Goal: Task Accomplishment & Management: Use online tool/utility

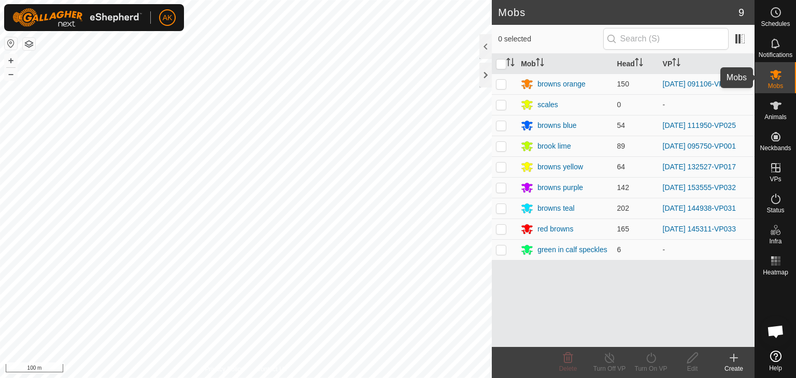
click at [773, 70] on icon at bounding box center [775, 74] width 12 height 12
click at [499, 127] on p-checkbox at bounding box center [501, 125] width 10 height 8
checkbox input "true"
click at [651, 359] on icon at bounding box center [651, 358] width 13 height 12
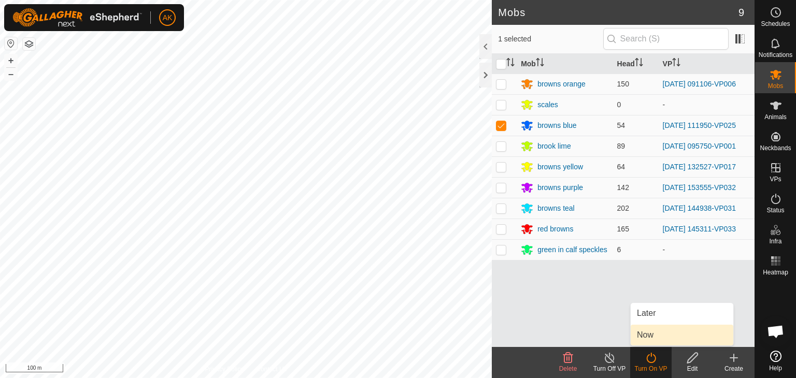
click at [660, 337] on link "Now" at bounding box center [682, 335] width 103 height 21
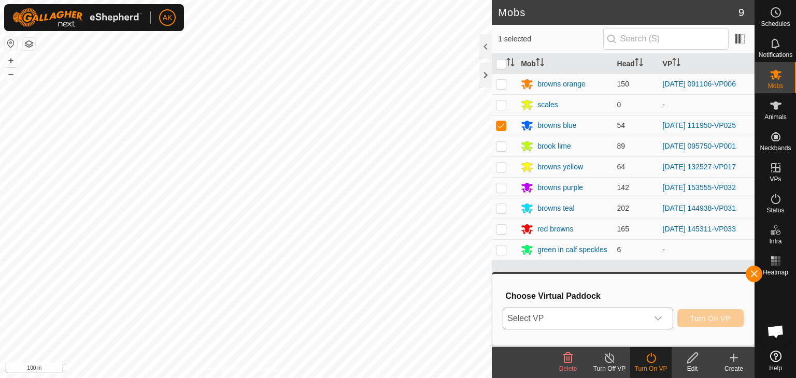
click at [636, 314] on span "Select VP" at bounding box center [575, 318] width 145 height 21
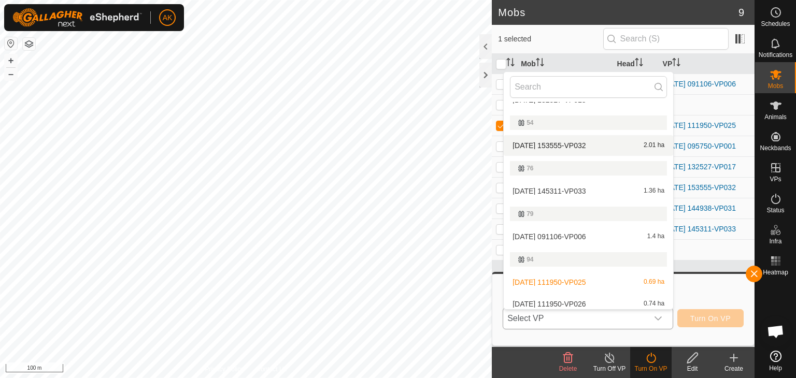
scroll to position [109, 0]
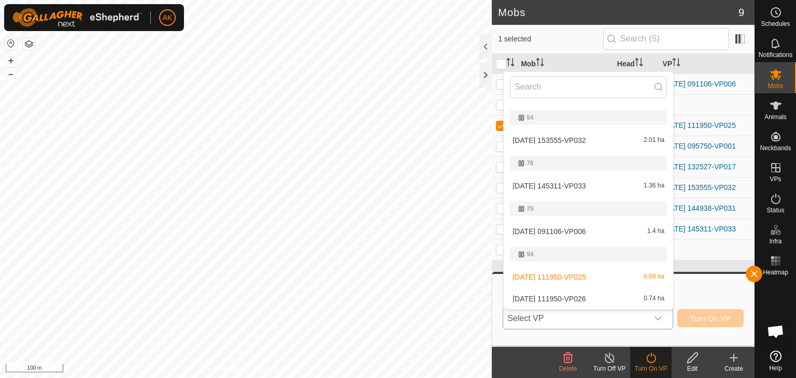
click at [568, 297] on li "[DATE] 111950-VP026 0.74 ha" at bounding box center [588, 299] width 169 height 21
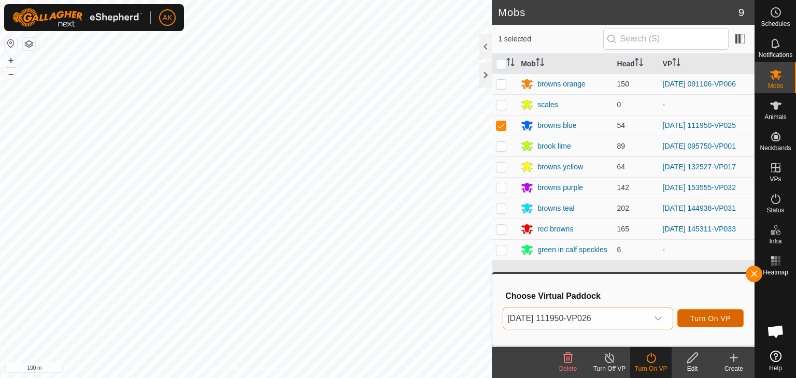
click at [713, 317] on span "Turn On VP" at bounding box center [710, 318] width 40 height 8
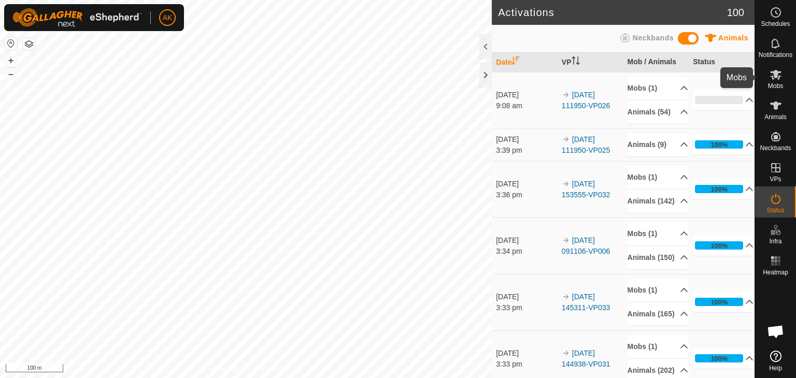
click at [775, 78] on icon at bounding box center [775, 75] width 11 height 10
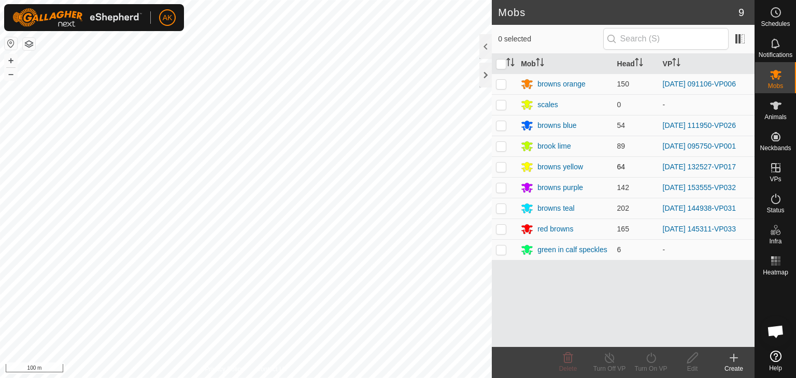
click at [502, 167] on p-checkbox at bounding box center [501, 167] width 10 height 8
checkbox input "true"
click at [649, 358] on icon at bounding box center [651, 358] width 13 height 12
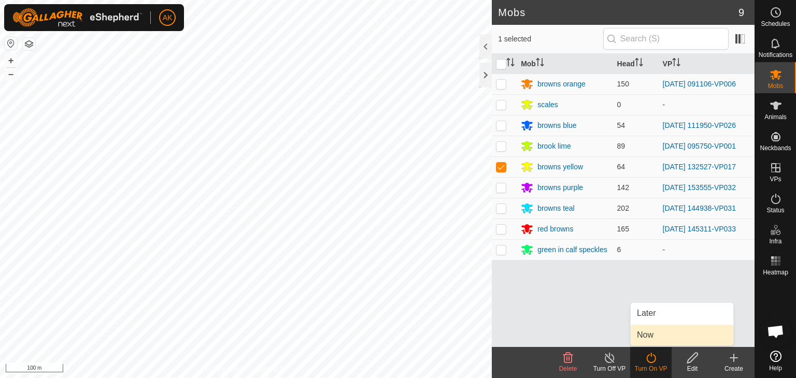
click at [648, 338] on link "Now" at bounding box center [682, 335] width 103 height 21
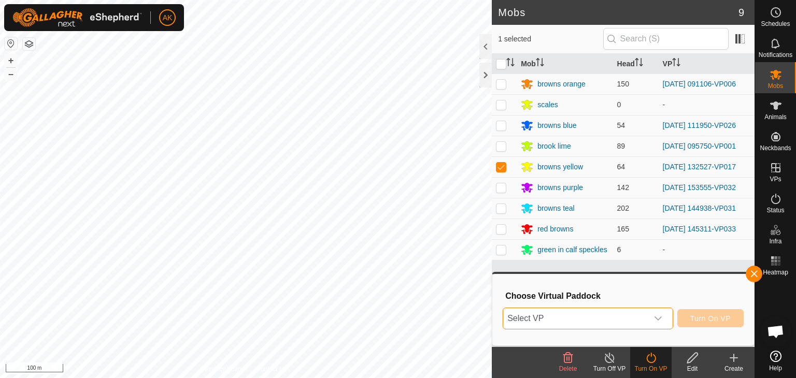
click at [636, 318] on span "Select VP" at bounding box center [575, 318] width 145 height 21
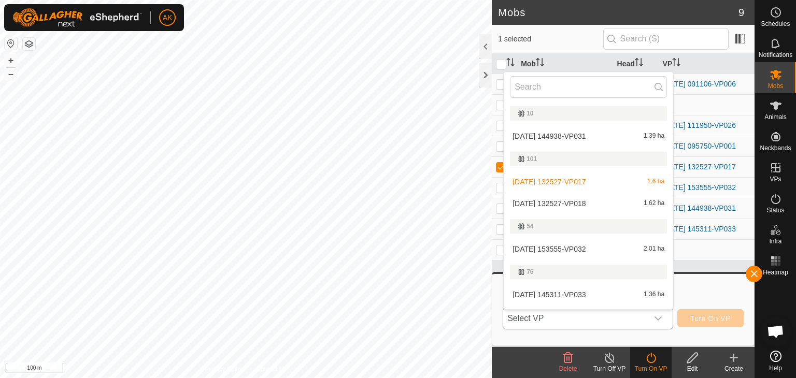
click at [572, 206] on li "[DATE] 132527-VP018 1.62 ha" at bounding box center [588, 203] width 169 height 21
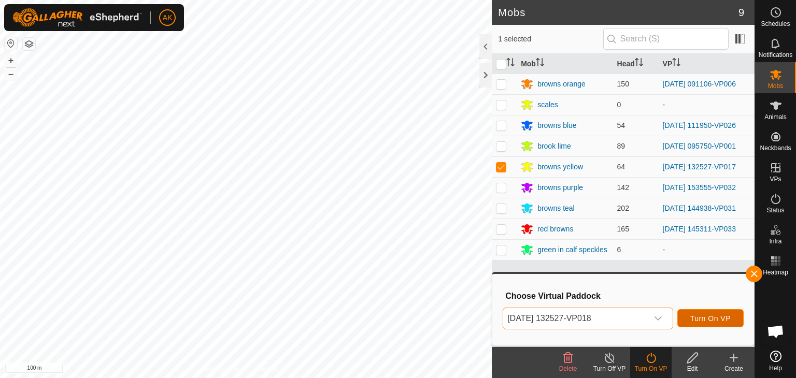
click at [699, 319] on span "Turn On VP" at bounding box center [710, 318] width 40 height 8
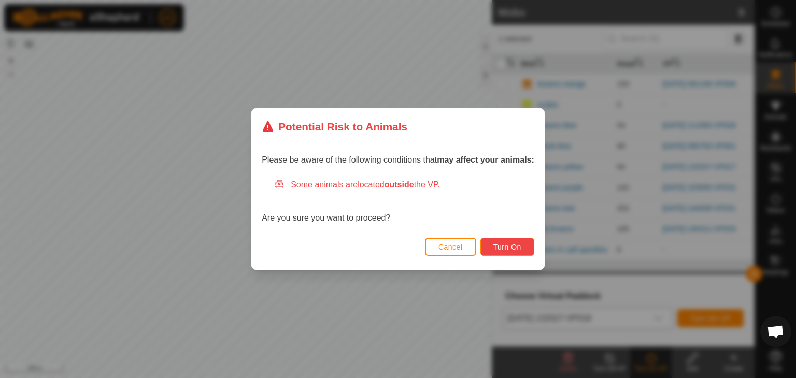
click at [503, 250] on span "Turn On" at bounding box center [507, 247] width 28 height 8
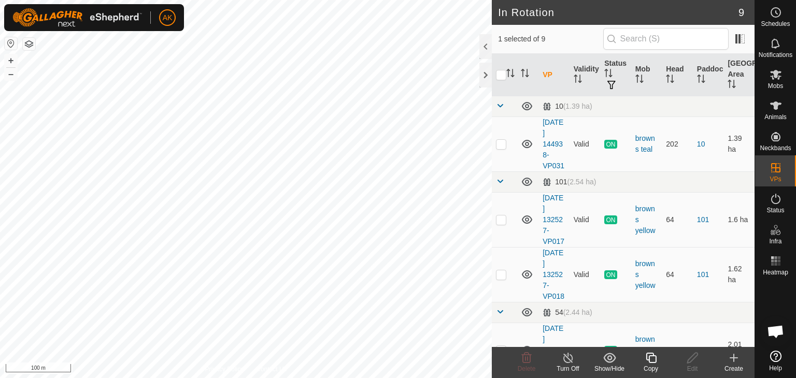
click at [648, 356] on icon at bounding box center [651, 358] width 13 height 12
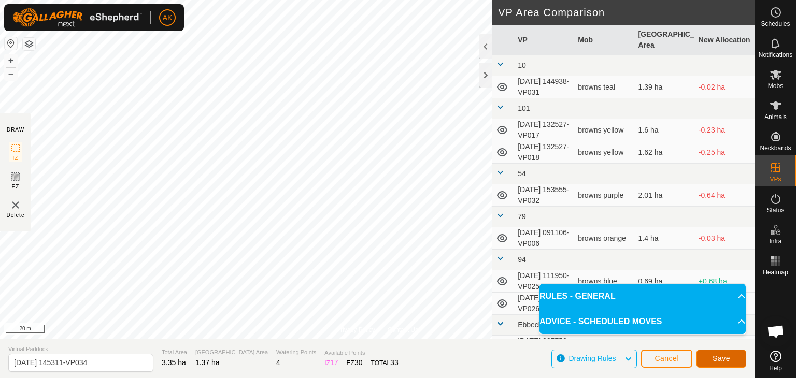
click at [733, 356] on button "Save" at bounding box center [721, 359] width 50 height 18
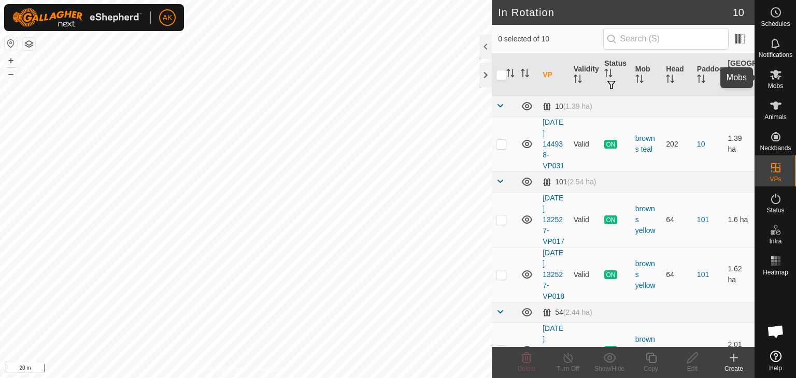
click at [771, 77] on icon at bounding box center [775, 75] width 11 height 10
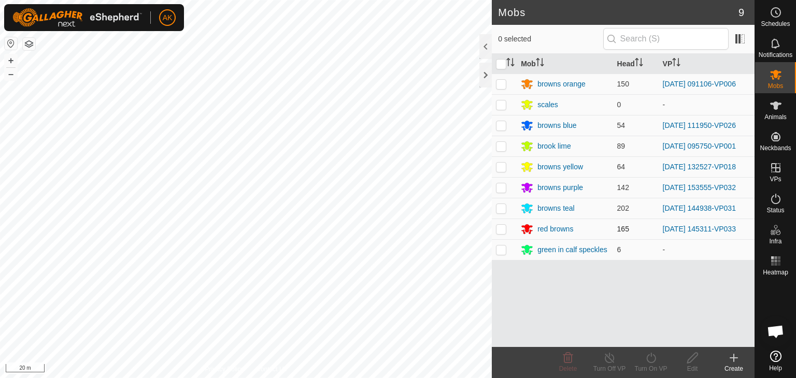
click at [503, 226] on p-checkbox at bounding box center [501, 229] width 10 height 8
checkbox input "true"
click at [652, 359] on icon at bounding box center [651, 358] width 13 height 12
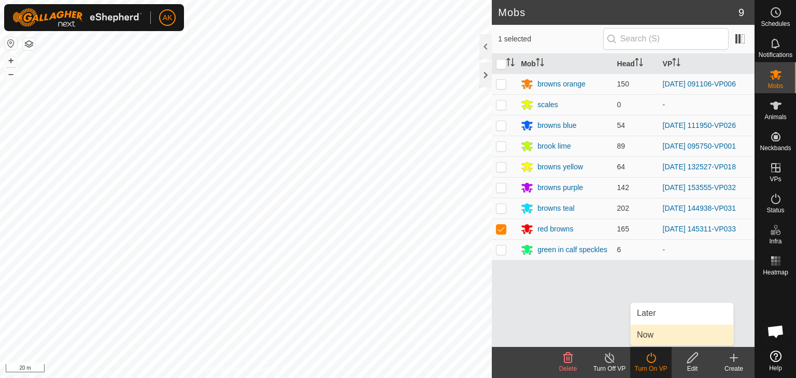
click at [651, 336] on link "Now" at bounding box center [682, 335] width 103 height 21
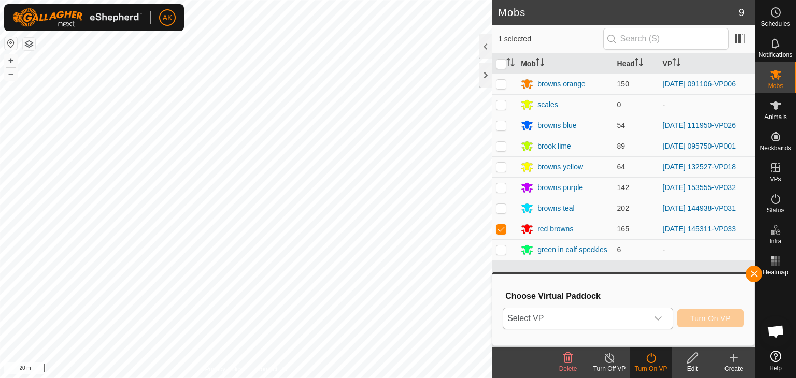
click at [663, 320] on div "dropdown trigger" at bounding box center [658, 318] width 21 height 21
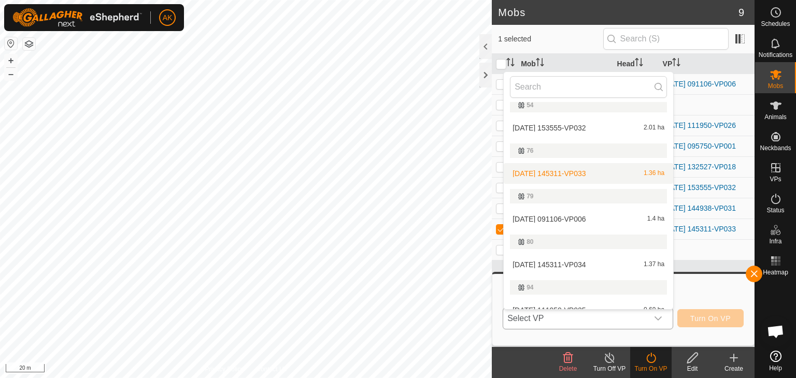
scroll to position [155, 0]
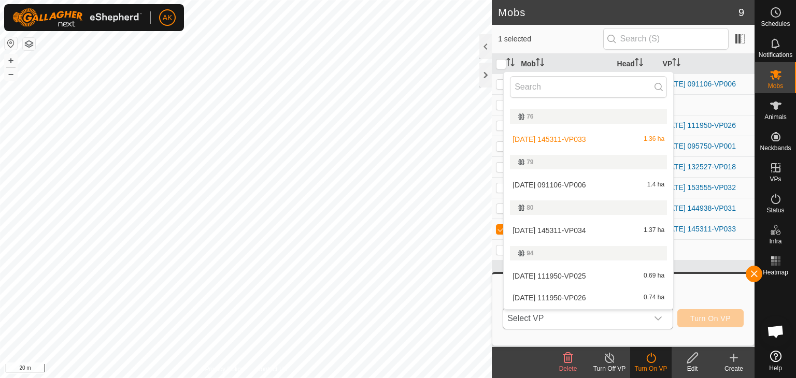
click at [566, 228] on li "[DATE] 145311-VP034 1.37 ha" at bounding box center [588, 230] width 169 height 21
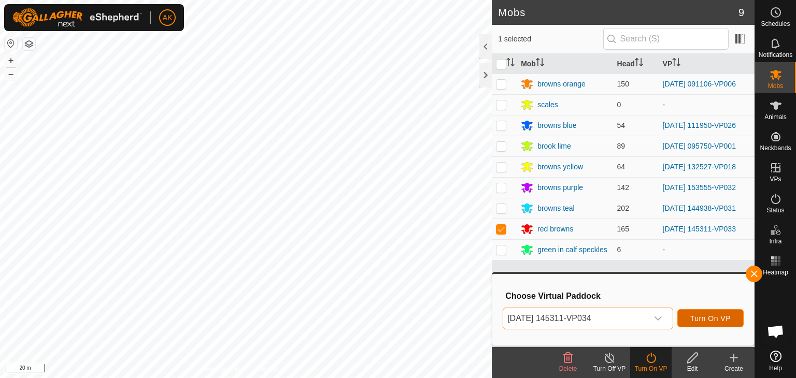
click at [704, 316] on span "Turn On VP" at bounding box center [710, 318] width 40 height 8
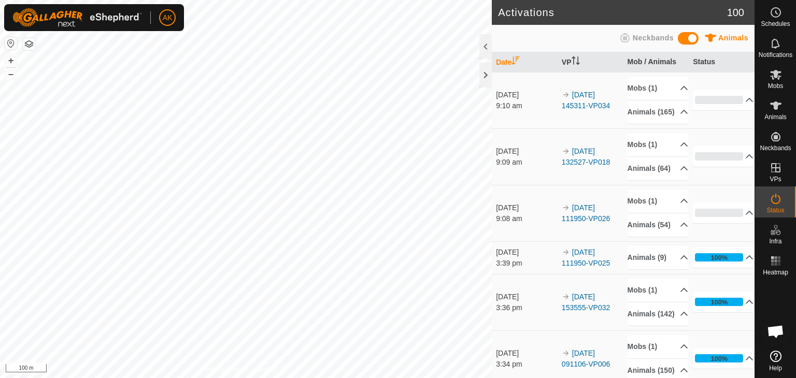
click at [499, 255] on div "Activations 100 Animals Neckbands Date VP Mob / Animals Status [DATE] 9:10 am 2…" at bounding box center [377, 189] width 754 height 378
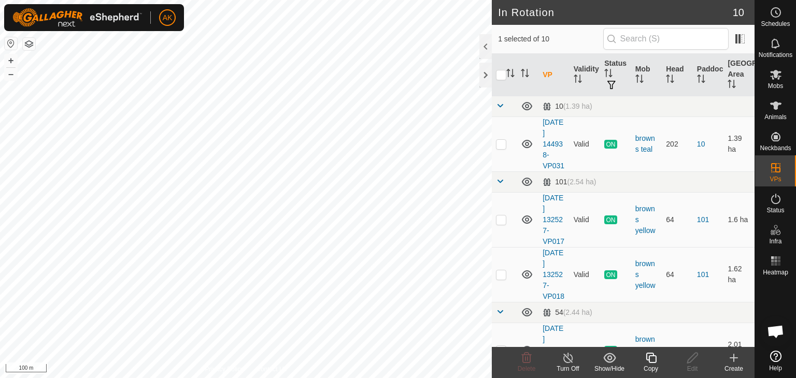
click at [653, 356] on icon at bounding box center [651, 358] width 10 height 10
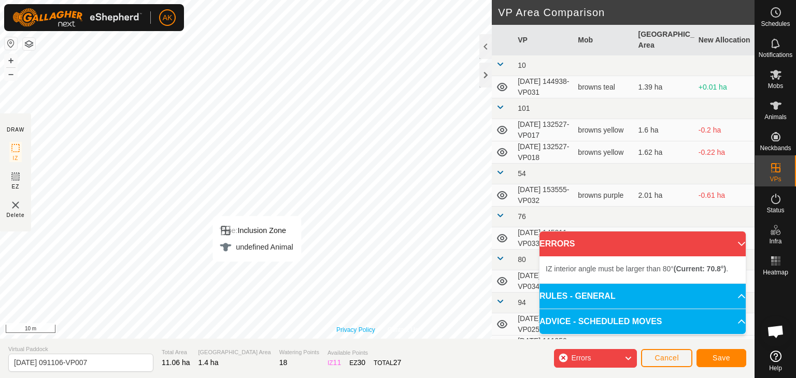
click at [371, 331] on div "Privacy Policy Contact Us Type: Inclusion Zone undefined Animal + – ⇧ i 10 m" at bounding box center [377, 169] width 754 height 339
click at [499, 296] on div "Privacy Policy Contact Us IZ interior angle must be larger than 80° (Current: 7…" at bounding box center [377, 189] width 754 height 378
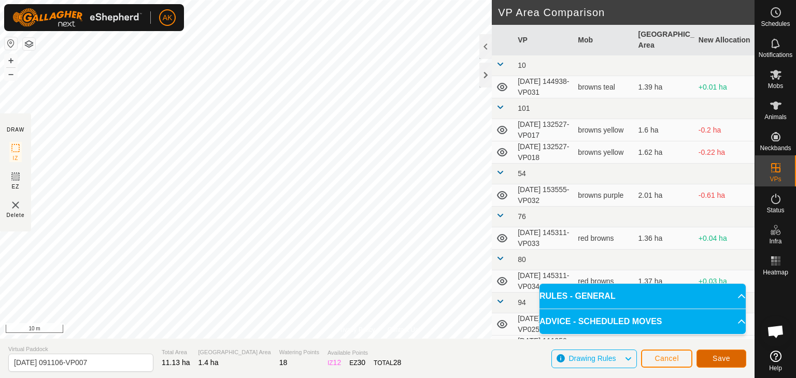
click at [714, 358] on span "Save" at bounding box center [721, 358] width 18 height 8
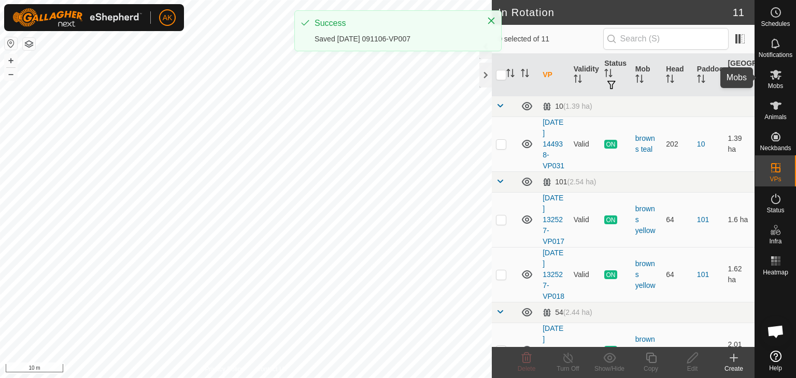
click at [776, 75] on icon at bounding box center [775, 75] width 11 height 10
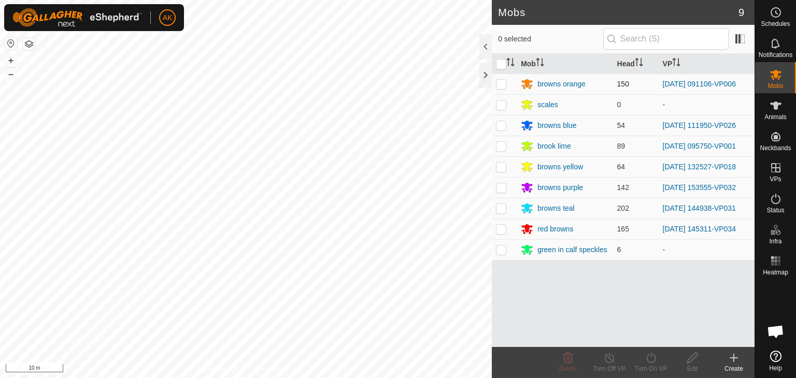
click at [506, 84] on p-tablecheckbox at bounding box center [501, 84] width 10 height 8
checkbox input "true"
click at [648, 361] on icon at bounding box center [650, 358] width 9 height 10
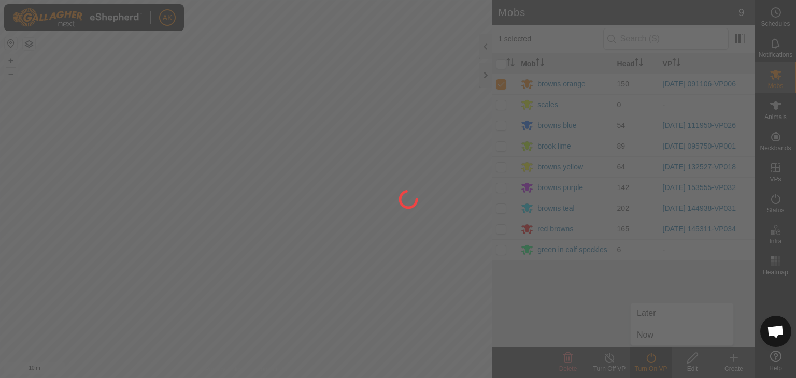
click at [651, 336] on div at bounding box center [398, 189] width 796 height 378
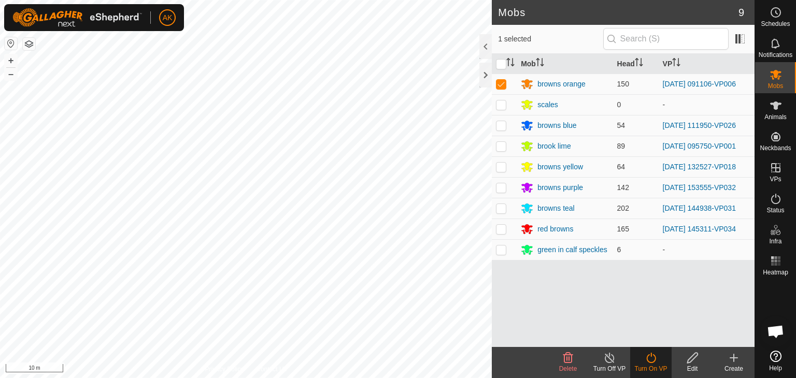
click at [649, 358] on icon at bounding box center [651, 358] width 13 height 12
click at [649, 357] on icon at bounding box center [651, 358] width 13 height 12
click at [649, 337] on link "Now" at bounding box center [682, 335] width 103 height 21
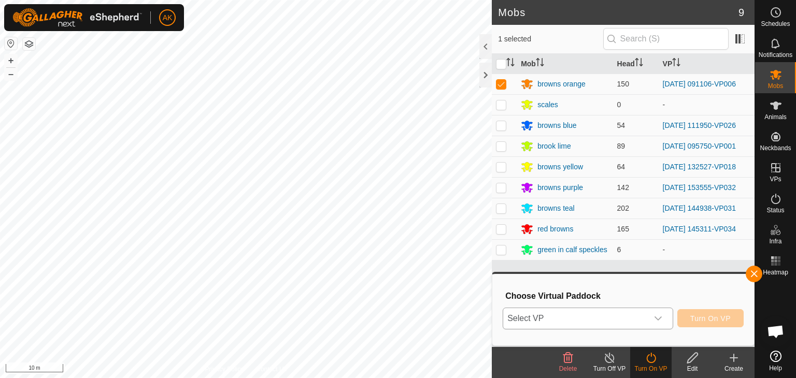
click at [618, 318] on span "Select VP" at bounding box center [575, 318] width 145 height 21
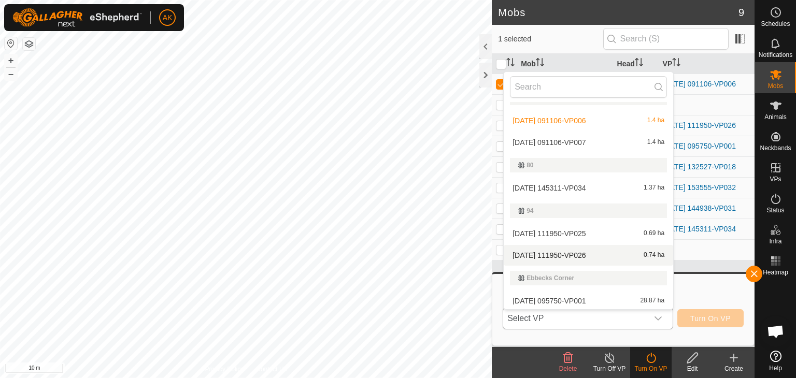
scroll to position [222, 0]
click at [563, 138] on li "[DATE] 091106-VP007 1.4 ha" at bounding box center [588, 140] width 169 height 21
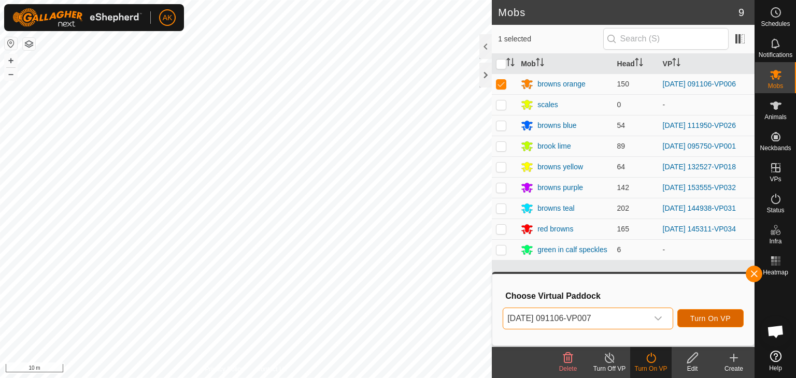
click at [714, 316] on span "Turn On VP" at bounding box center [710, 318] width 40 height 8
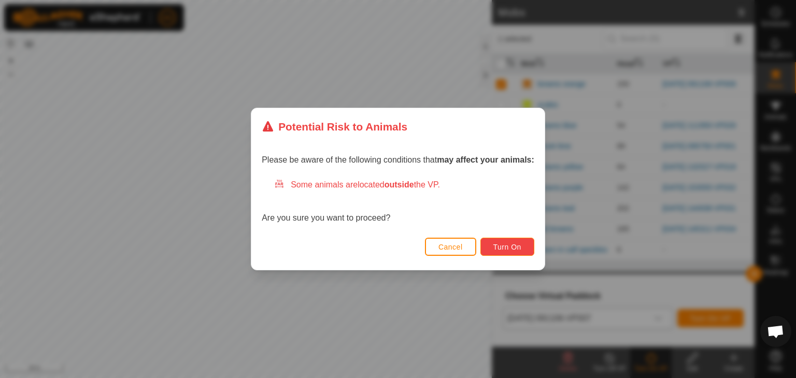
click at [508, 247] on span "Turn On" at bounding box center [507, 247] width 28 height 8
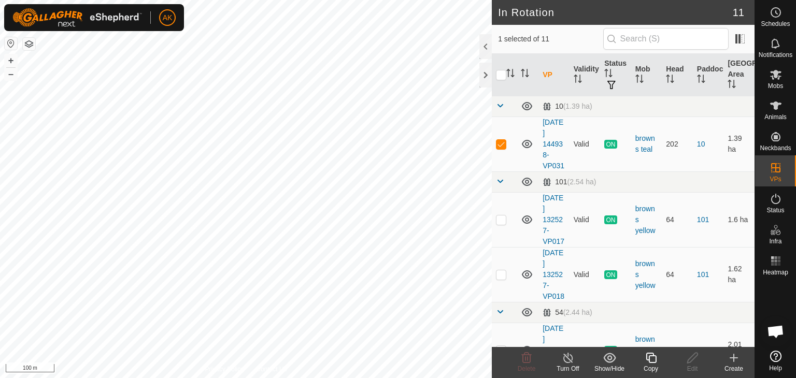
click at [647, 357] on icon at bounding box center [651, 358] width 13 height 12
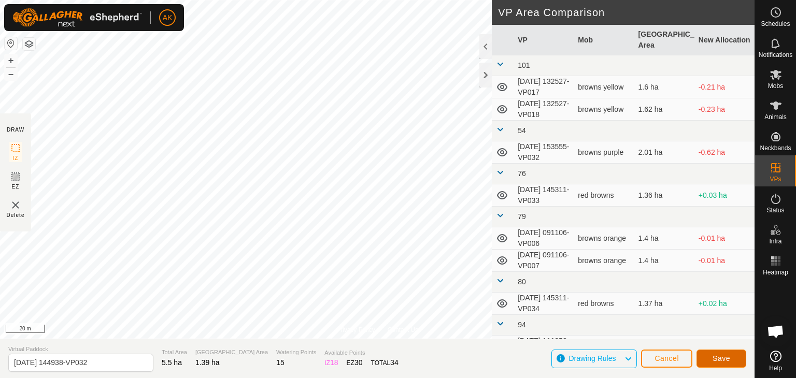
click at [718, 356] on span "Save" at bounding box center [721, 358] width 18 height 8
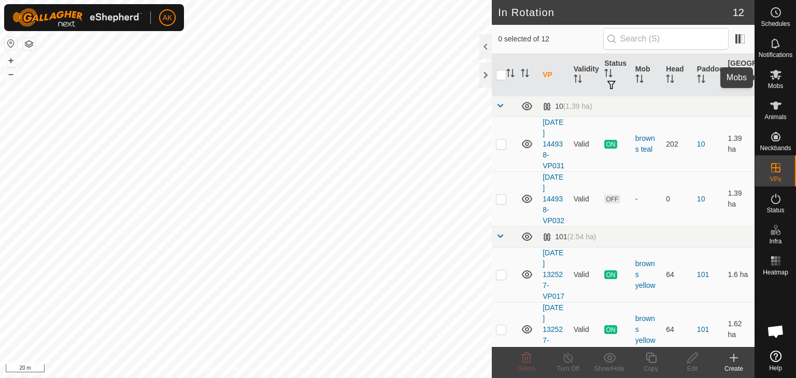
click at [773, 83] on span "Mobs" at bounding box center [775, 86] width 15 height 6
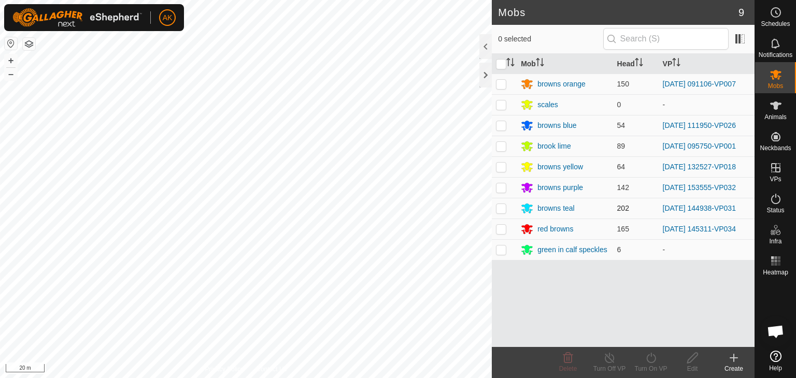
click at [503, 208] on p-checkbox at bounding box center [501, 208] width 10 height 8
checkbox input "true"
click at [651, 359] on div "AK Schedules Notifications Mobs Animals Neckbands VPs Status Infra Heatmap Help…" at bounding box center [398, 189] width 796 height 378
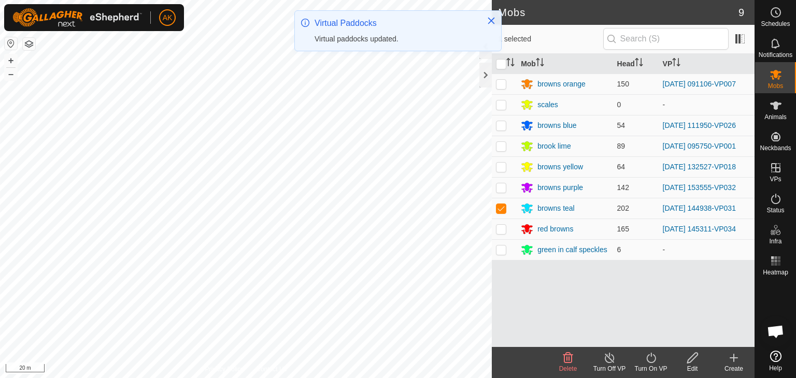
click at [651, 359] on icon at bounding box center [651, 358] width 13 height 12
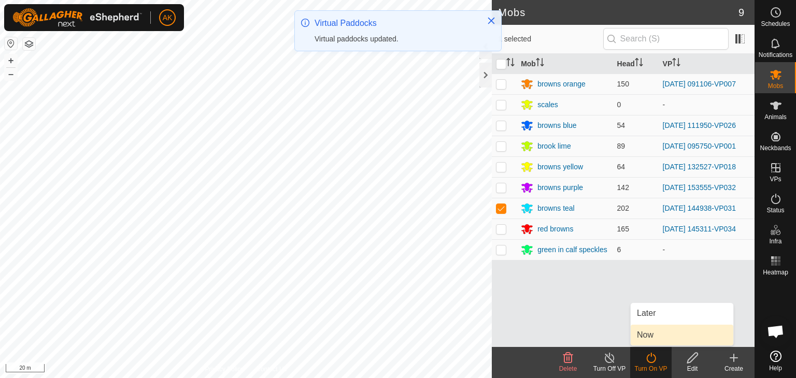
click at [657, 337] on link "Now" at bounding box center [682, 335] width 103 height 21
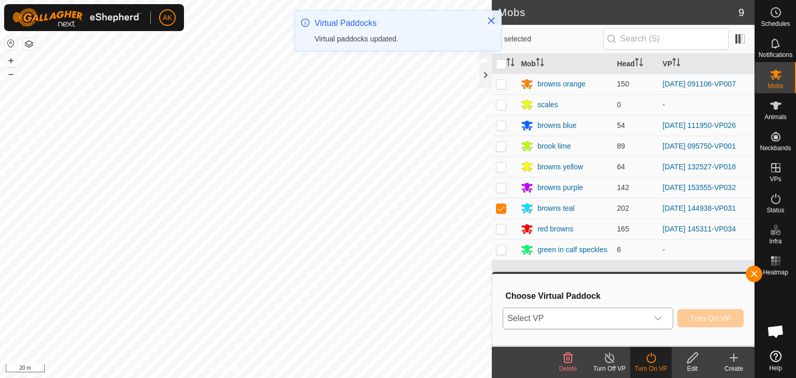
click at [619, 320] on span "Select VP" at bounding box center [575, 318] width 145 height 21
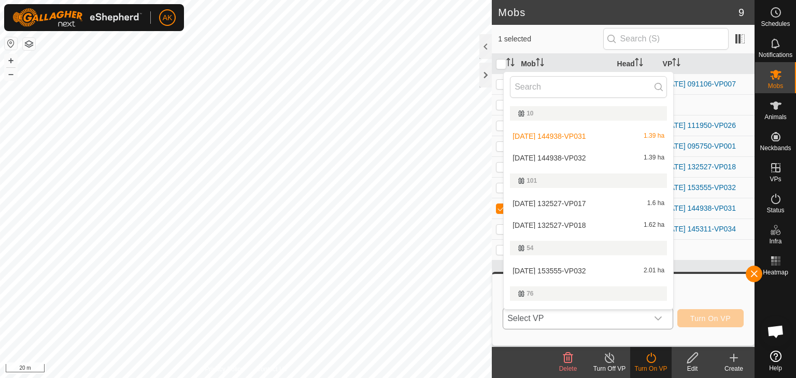
scroll to position [18, 0]
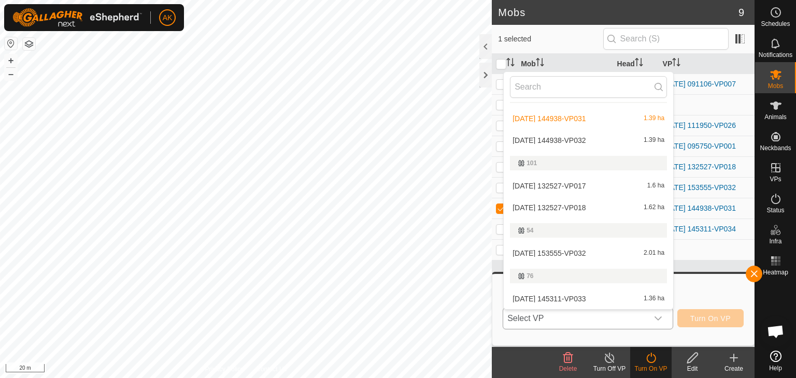
click at [555, 141] on li "[DATE] 144938-VP032 1.39 ha" at bounding box center [588, 140] width 169 height 21
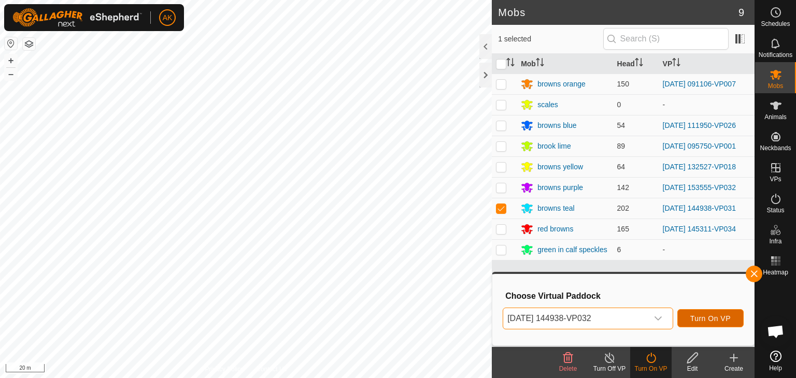
click at [722, 317] on span "Turn On VP" at bounding box center [710, 318] width 40 height 8
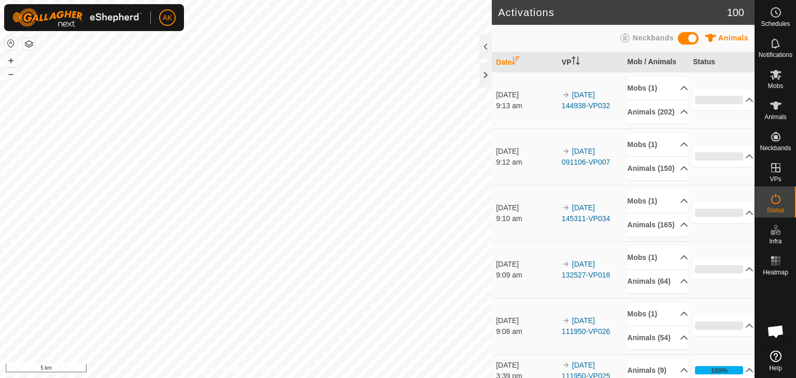
click at [290, 202] on div "WP 111 Type: trough Capacity: 100L Water Level: 100% Drinkable: Yes + – ⇧ i 5 km" at bounding box center [246, 189] width 492 height 378
click at [774, 38] on icon at bounding box center [775, 43] width 12 height 12
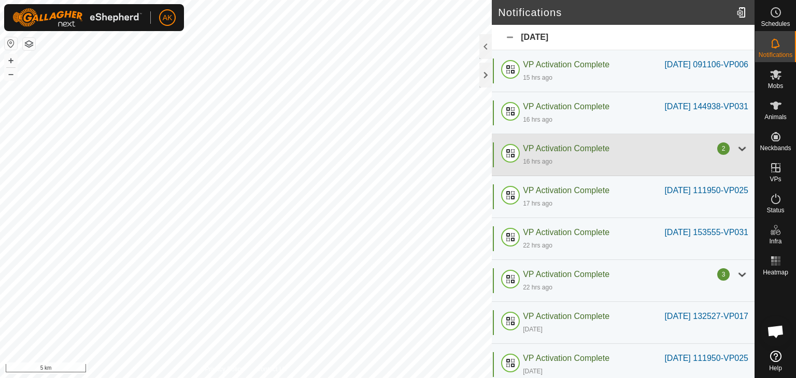
click at [718, 155] on div "2" at bounding box center [723, 148] width 12 height 12
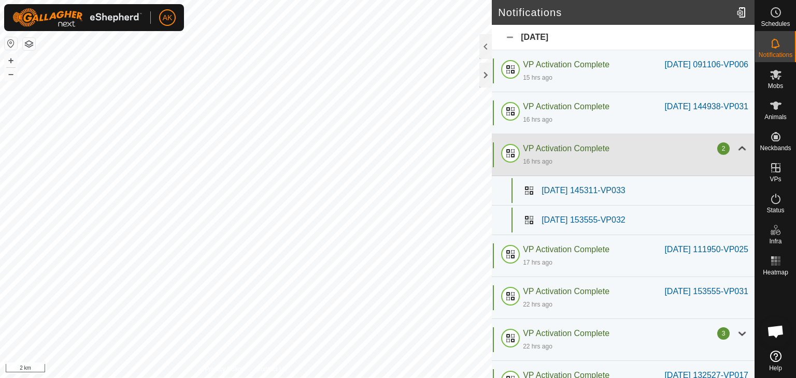
click at [718, 155] on div "2" at bounding box center [723, 148] width 12 height 12
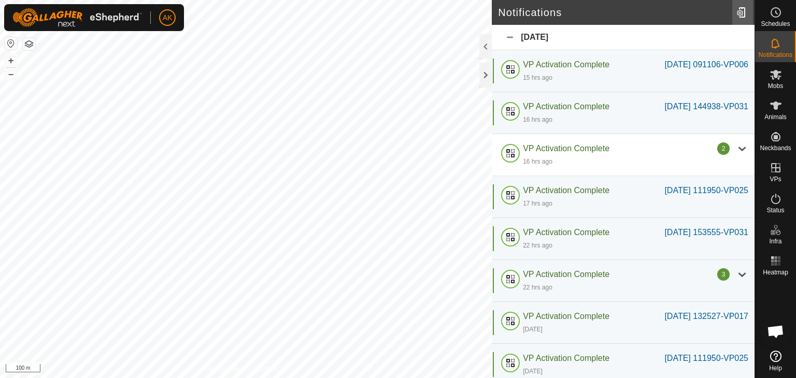
click at [741, 15] on div at bounding box center [742, 12] width 21 height 29
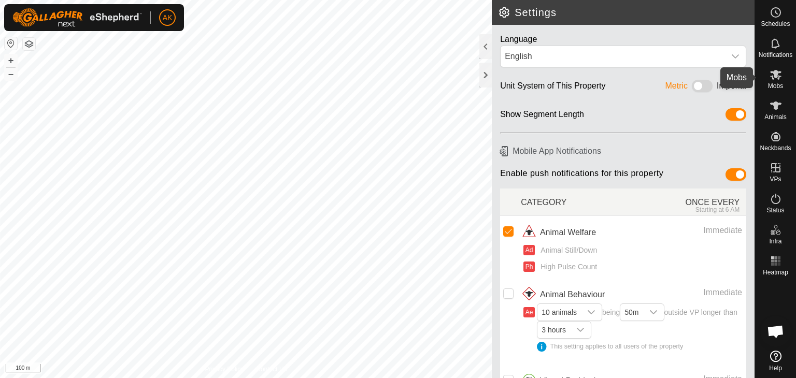
click at [773, 76] on icon at bounding box center [775, 75] width 11 height 10
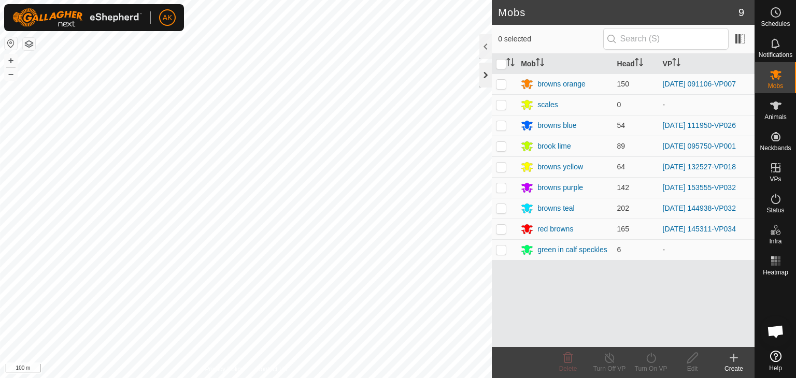
click at [485, 78] on div at bounding box center [485, 75] width 12 height 25
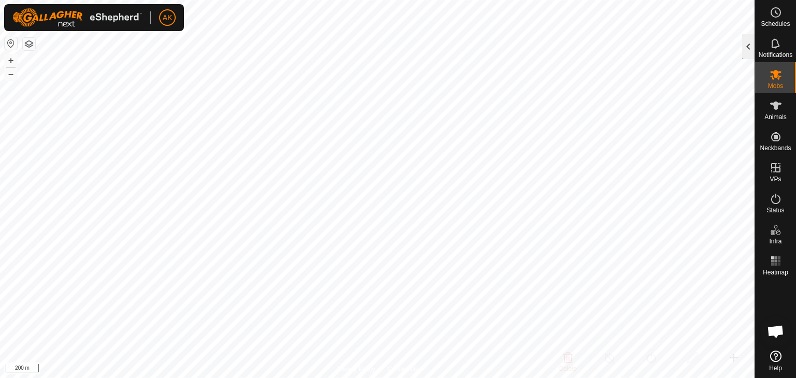
click at [746, 50] on div at bounding box center [748, 46] width 12 height 25
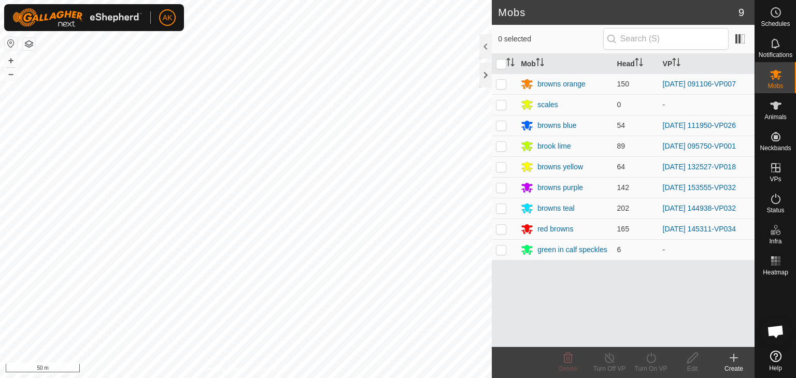
click at [344, 378] on html "AK Schedules Notifications Mobs Animals Neckbands VPs Status Infra Heatmap Help…" at bounding box center [398, 189] width 796 height 378
